Goal: Find specific page/section: Find specific page/section

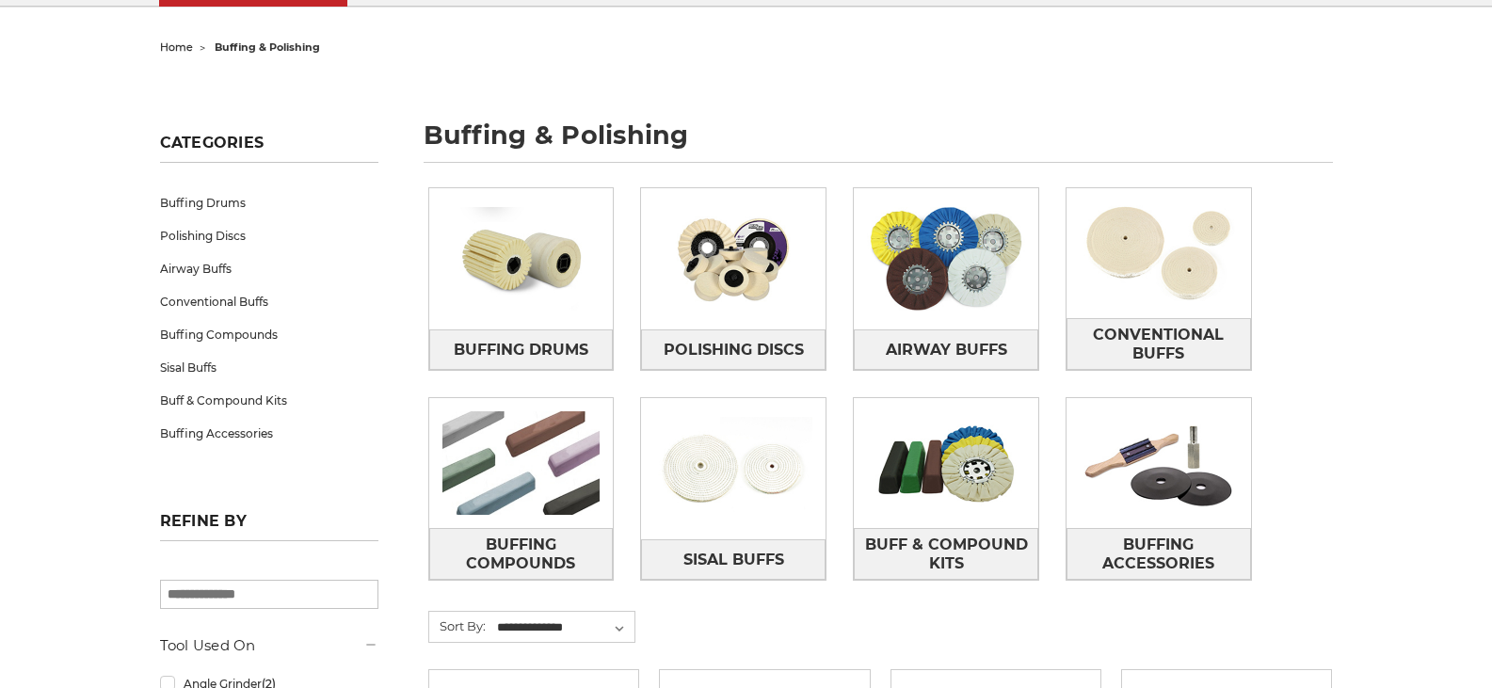
scroll to position [188, 0]
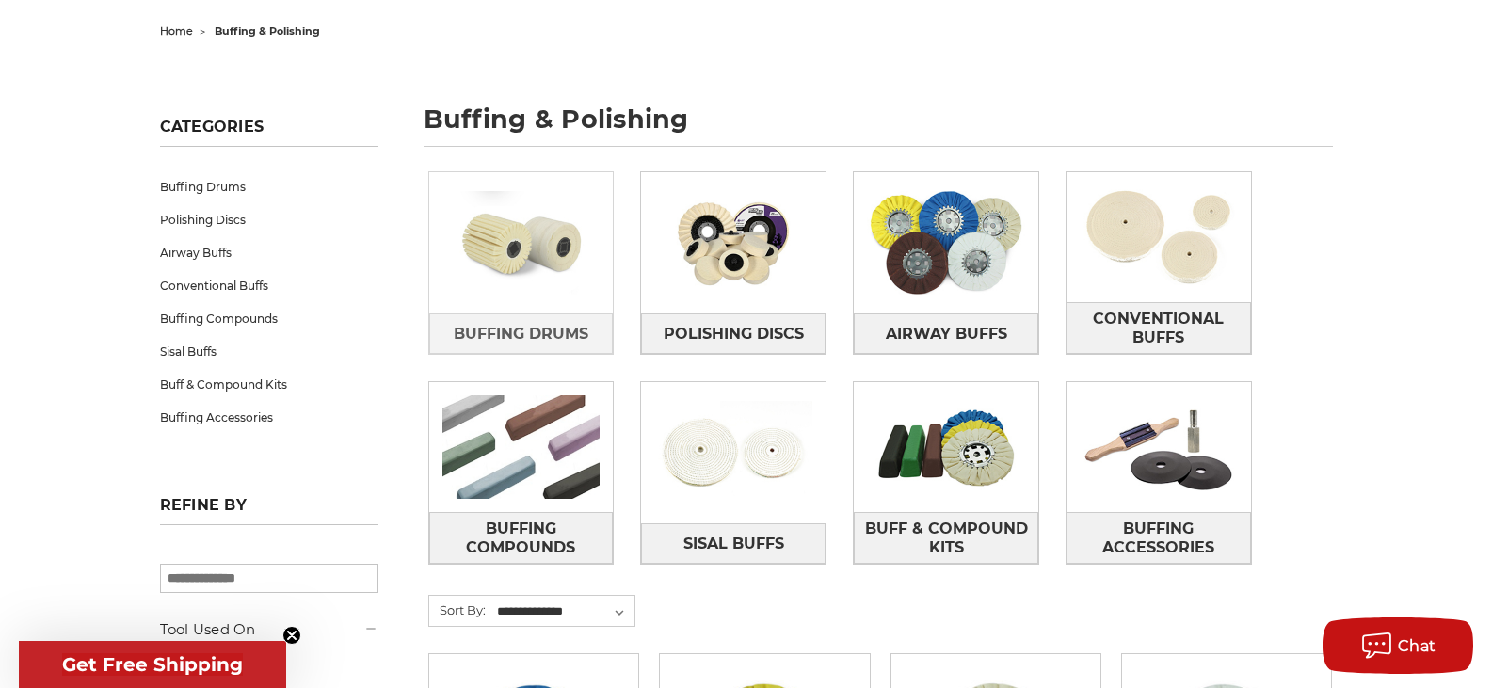
click at [495, 287] on img at bounding box center [521, 243] width 184 height 130
